Goal: Transaction & Acquisition: Obtain resource

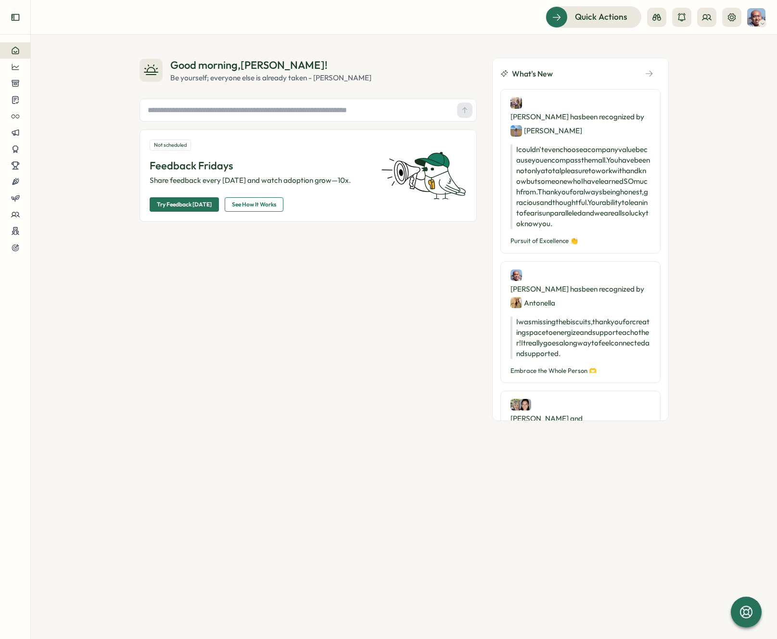
click at [17, 18] on icon "Expand sidebar" at bounding box center [16, 18] width 10 height 10
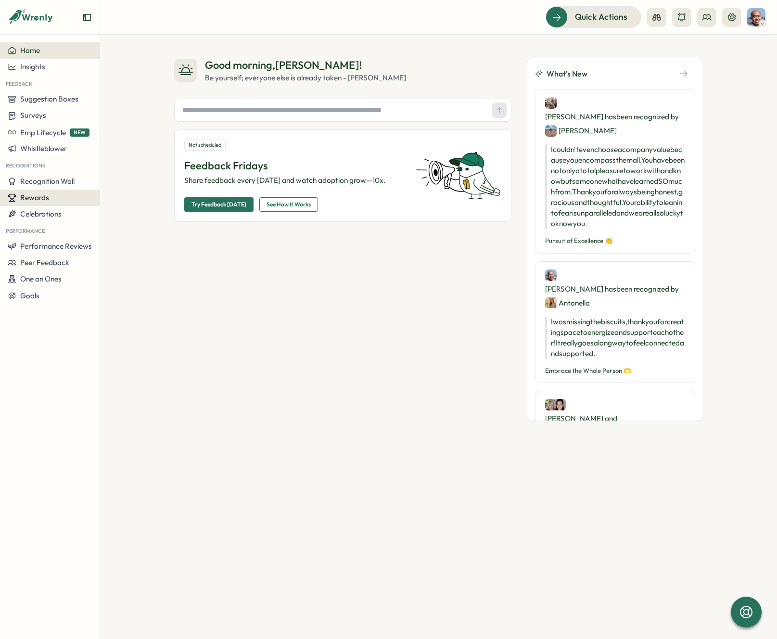
click at [61, 196] on div "Rewards" at bounding box center [50, 197] width 84 height 9
click at [122, 182] on div "Manage Rewards" at bounding box center [138, 179] width 72 height 11
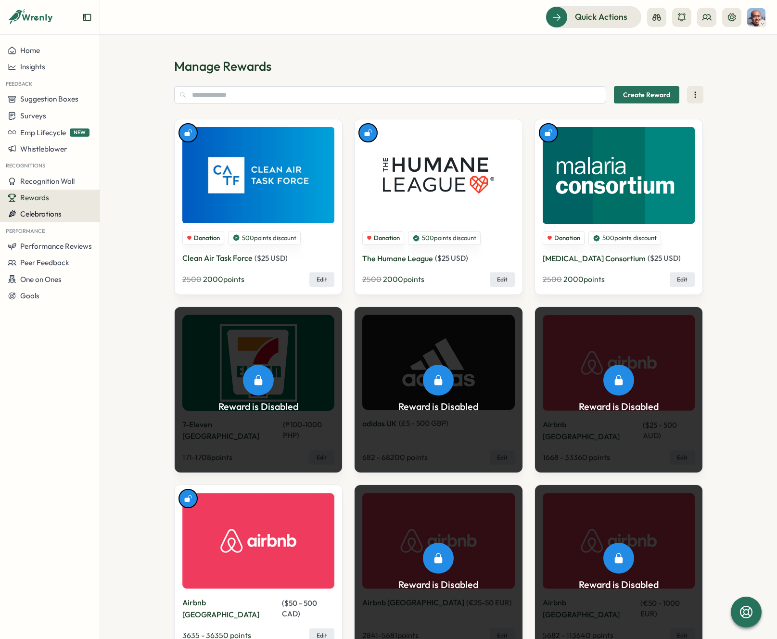
click at [55, 211] on span "Celebrations" at bounding box center [40, 213] width 41 height 9
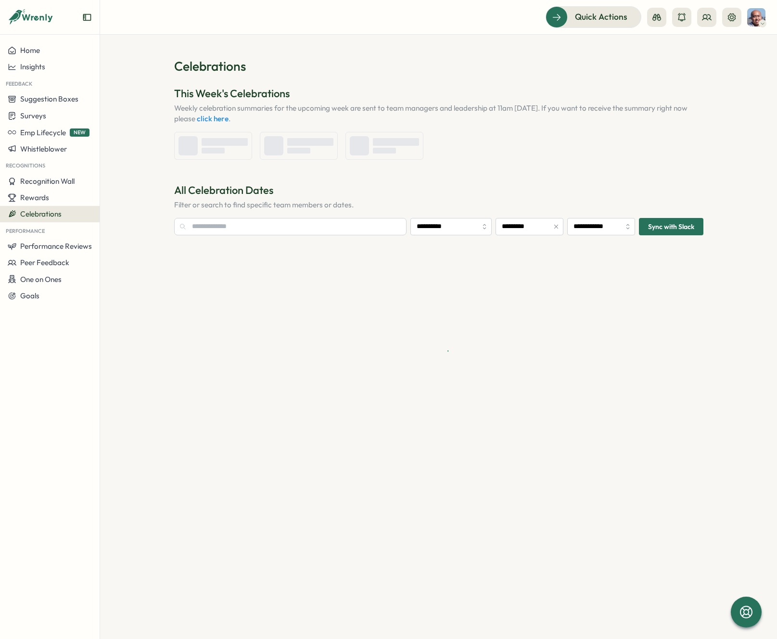
type input "**********"
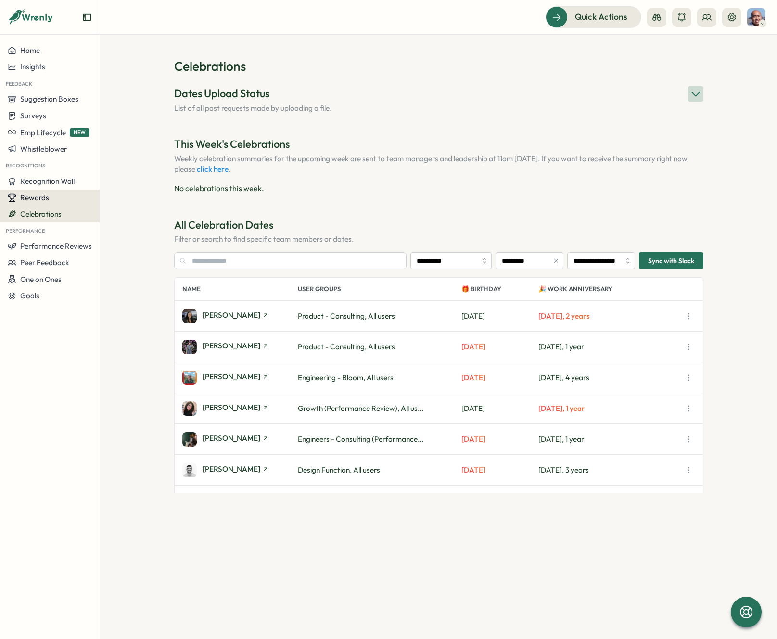
click at [52, 195] on div "Rewards" at bounding box center [50, 197] width 84 height 9
click at [137, 198] on div "Manage Redemptions" at bounding box center [138, 197] width 72 height 11
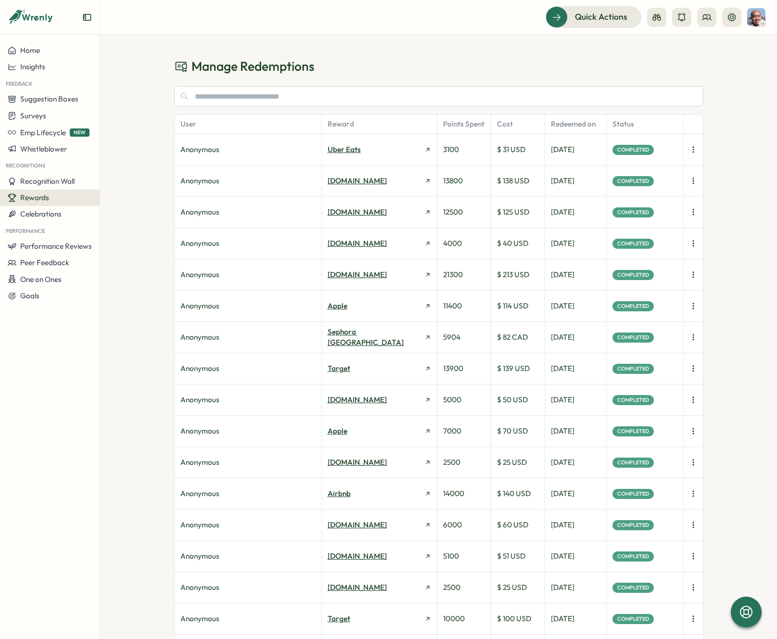
click at [46, 196] on span "Rewards" at bounding box center [34, 197] width 29 height 9
click at [152, 182] on div "Manage Rewards" at bounding box center [138, 179] width 72 height 11
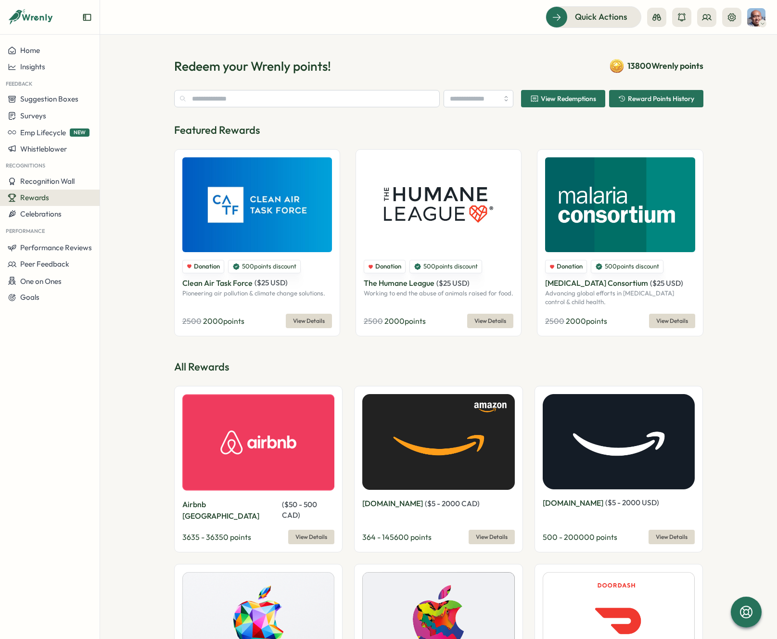
type input "**********"
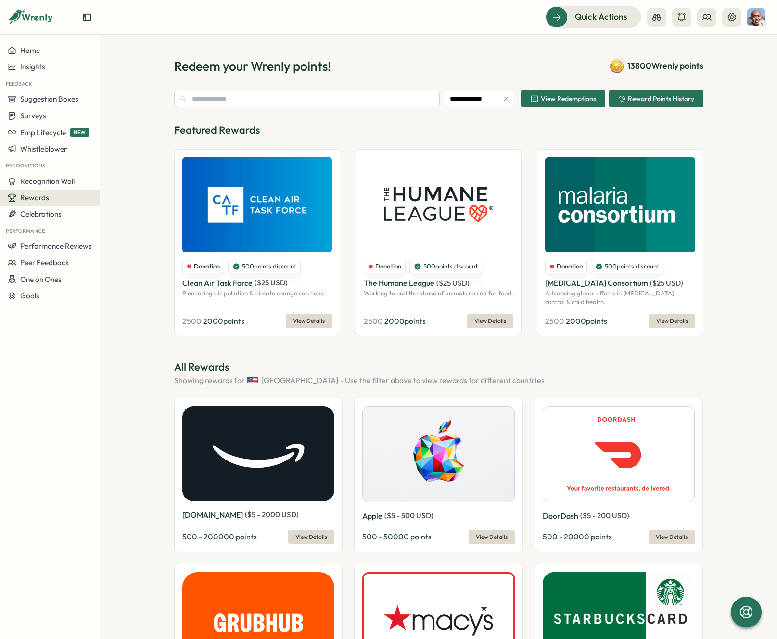
click at [40, 200] on span "Rewards" at bounding box center [34, 197] width 29 height 9
click at [144, 213] on div "Redeem Rewards" at bounding box center [138, 216] width 72 height 11
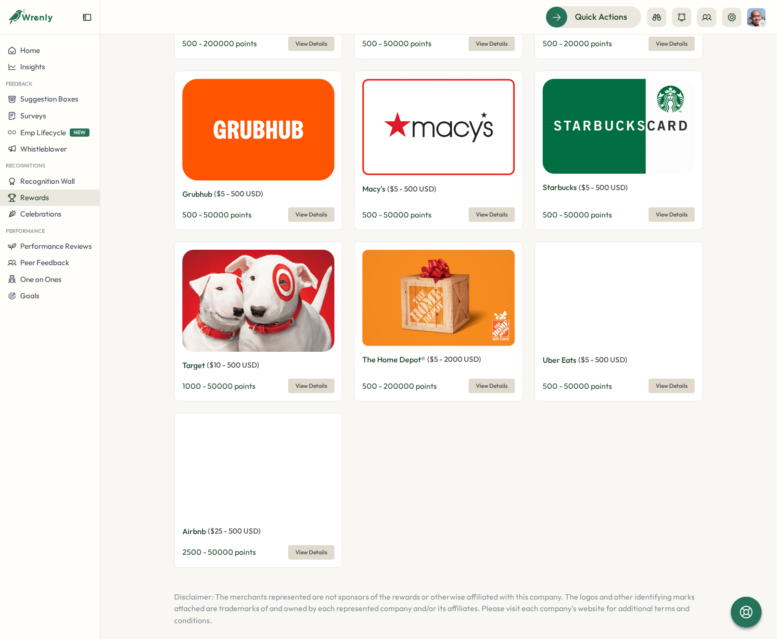
scroll to position [493, 0]
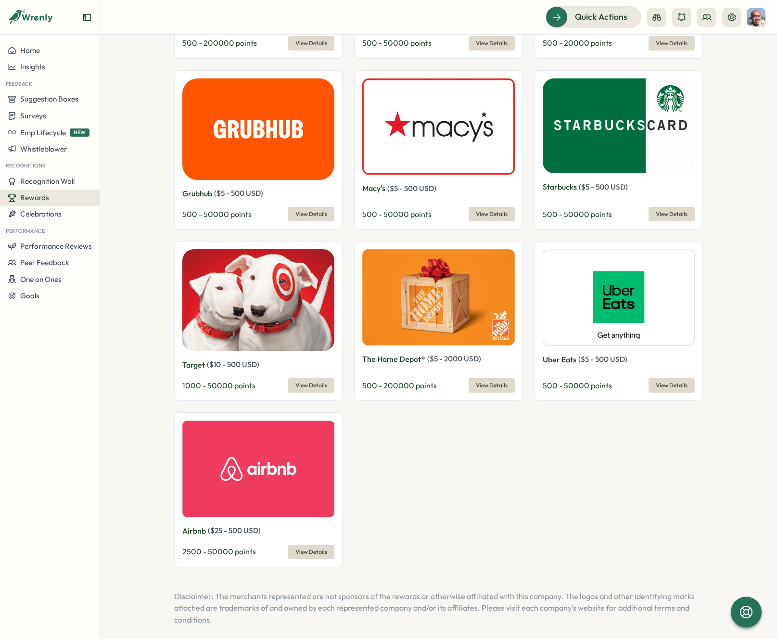
click at [488, 386] on span "View Details" at bounding box center [492, 384] width 32 height 13
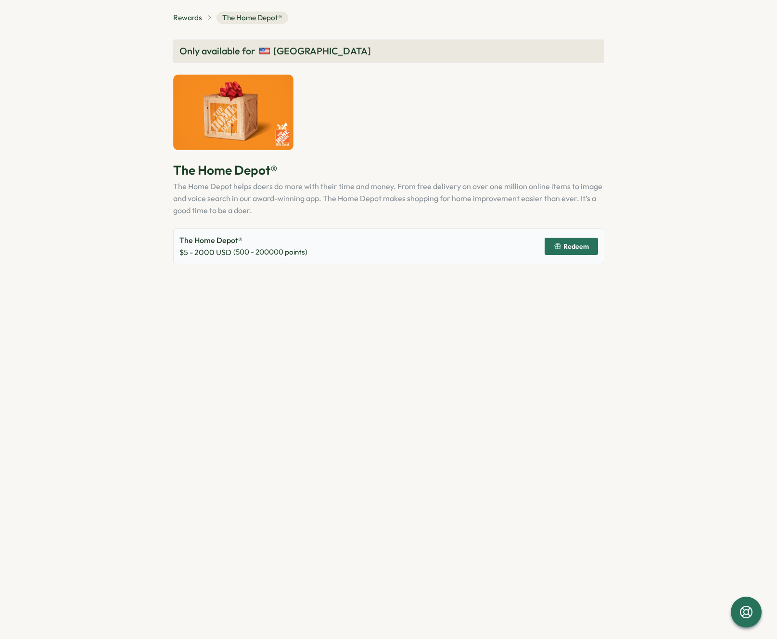
click at [252, 255] on span "( 500 - 200000 points)" at bounding box center [270, 252] width 74 height 11
